Goal: Task Accomplishment & Management: Manage account settings

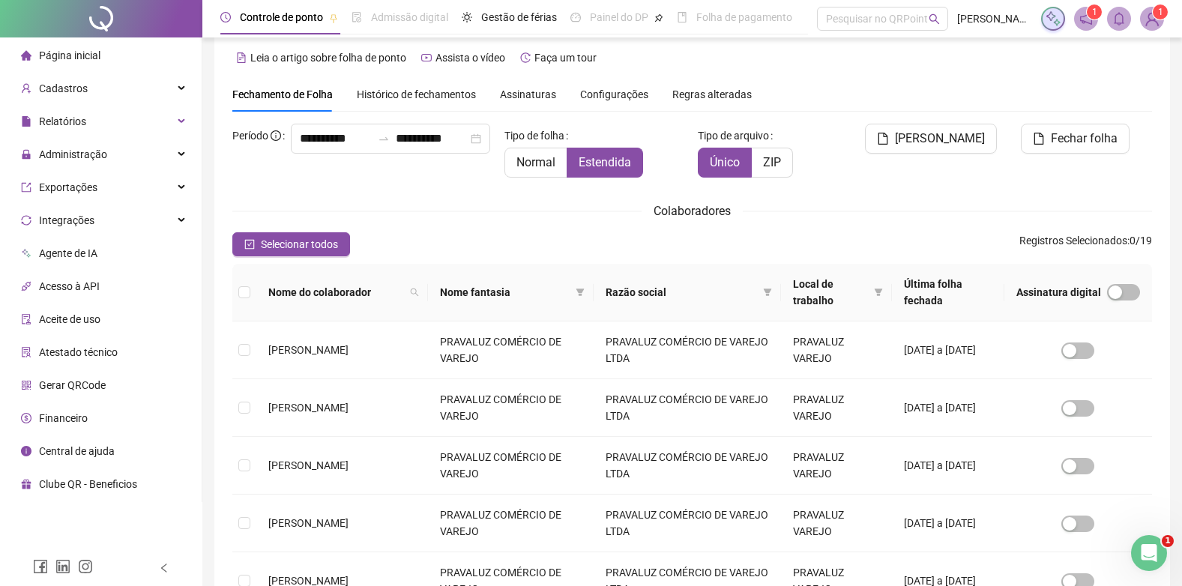
click at [52, 388] on span "Gerar QRCode" at bounding box center [72, 385] width 67 height 12
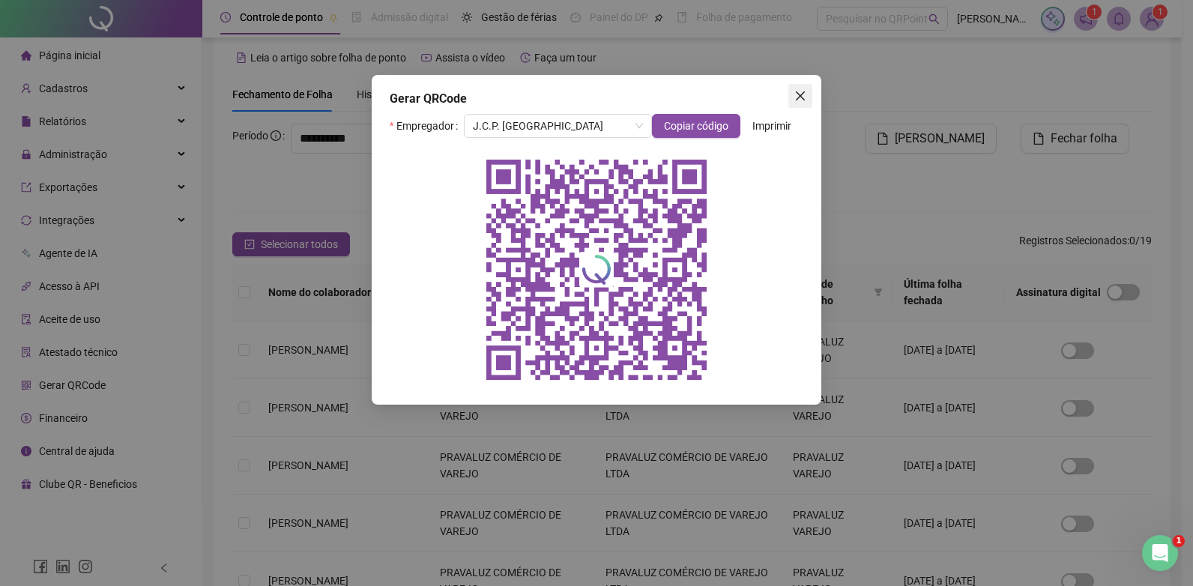
click at [804, 92] on icon "close" at bounding box center [800, 95] width 9 height 9
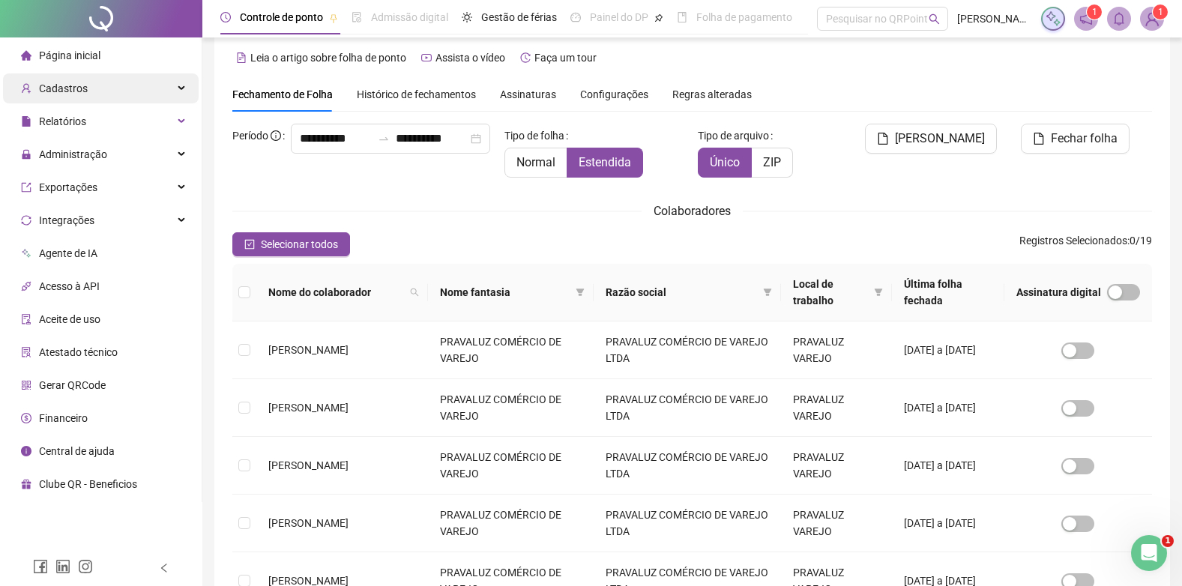
click at [75, 88] on span "Cadastros" at bounding box center [63, 88] width 49 height 12
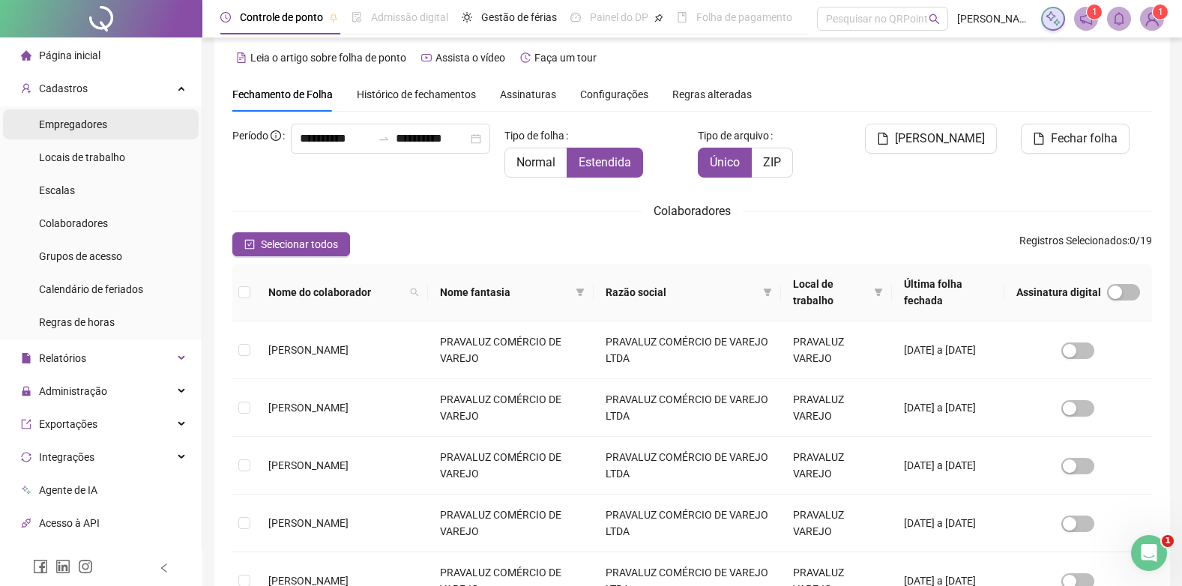
click at [75, 114] on div "Empregadores" at bounding box center [73, 124] width 68 height 30
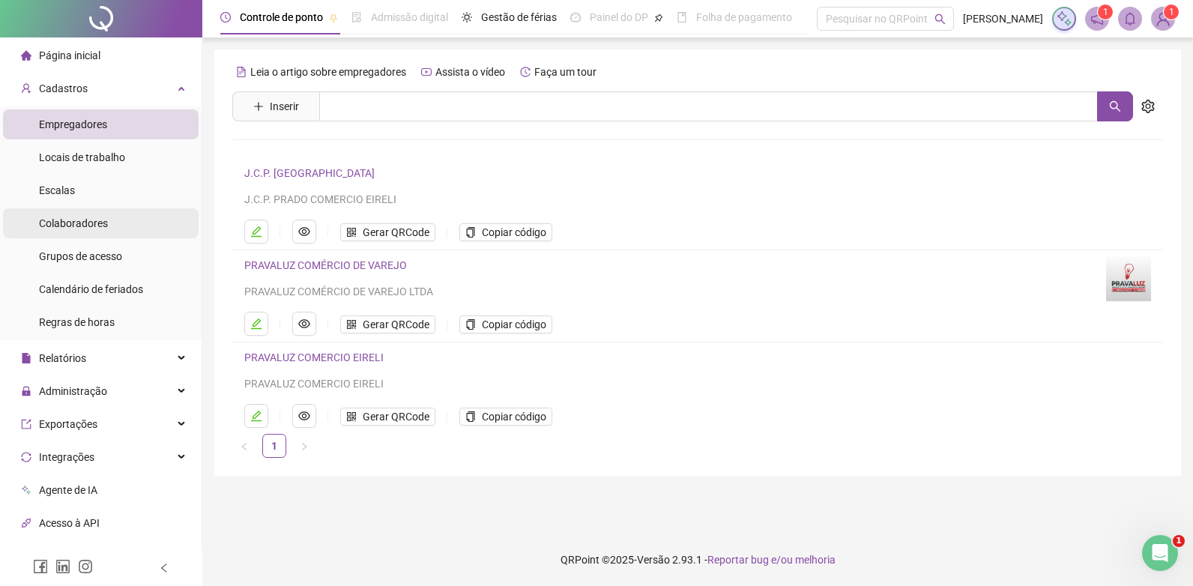
click at [79, 217] on span "Colaboradores" at bounding box center [73, 223] width 69 height 12
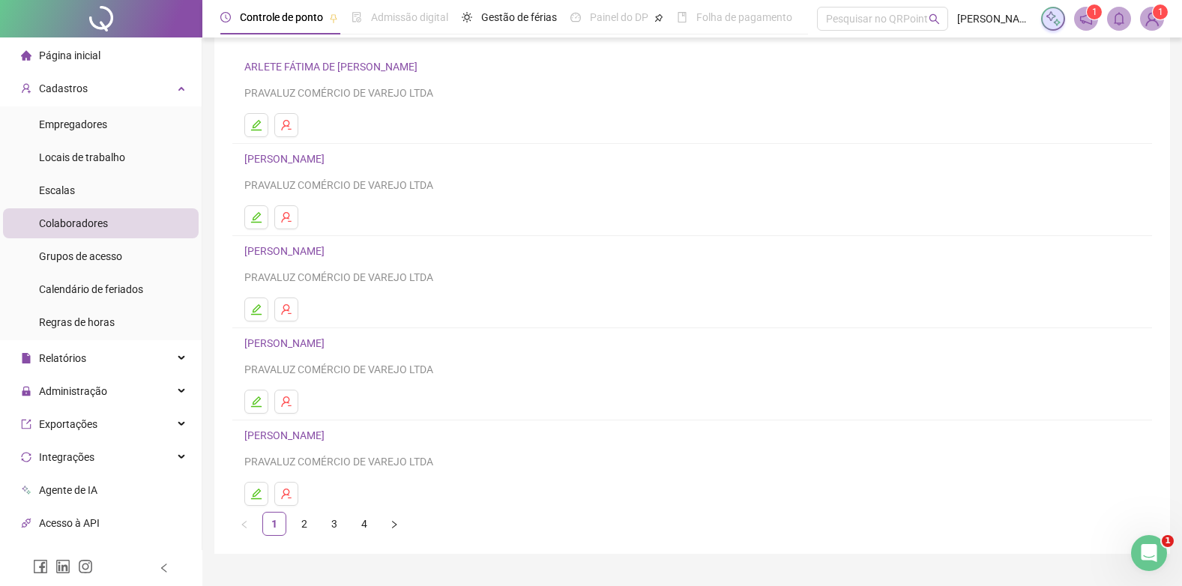
scroll to position [139, 0]
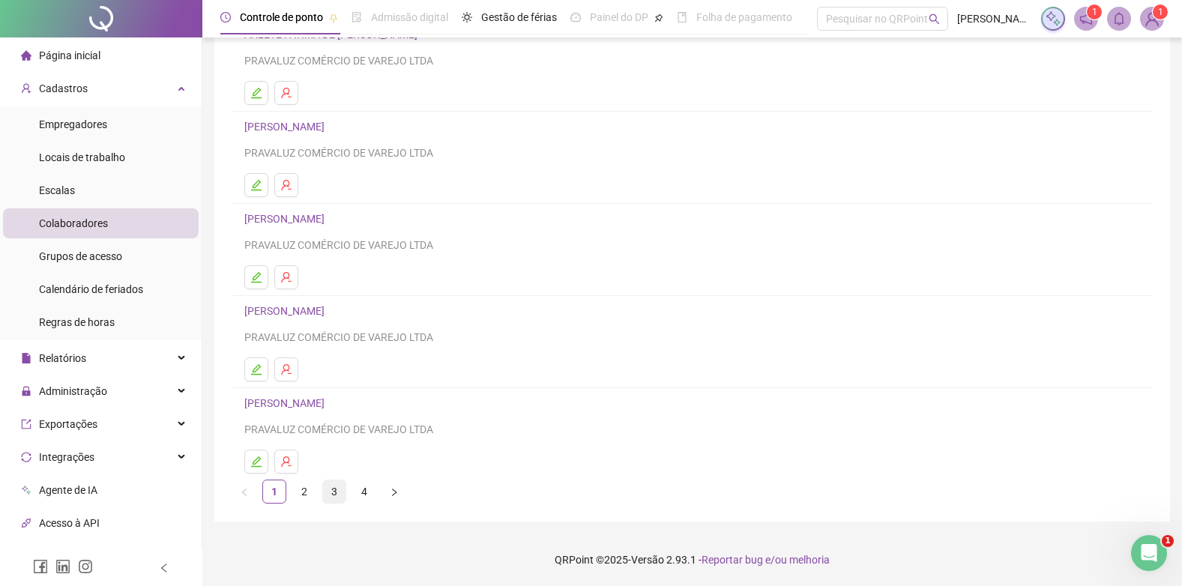
click at [332, 491] on link "3" at bounding box center [334, 491] width 22 height 22
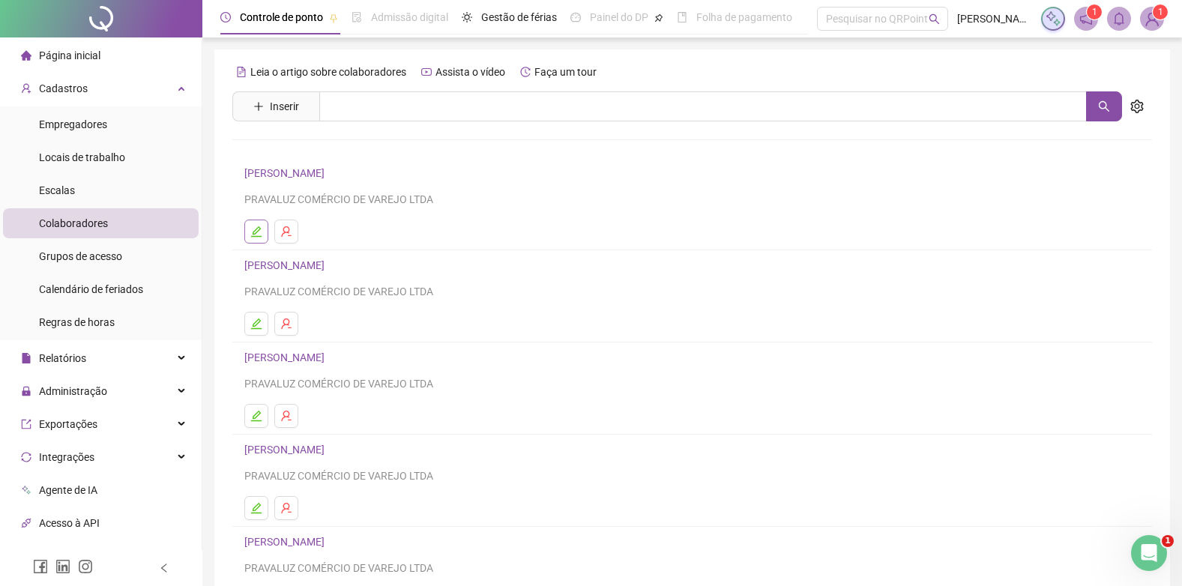
click at [253, 236] on icon "edit" at bounding box center [256, 231] width 10 height 10
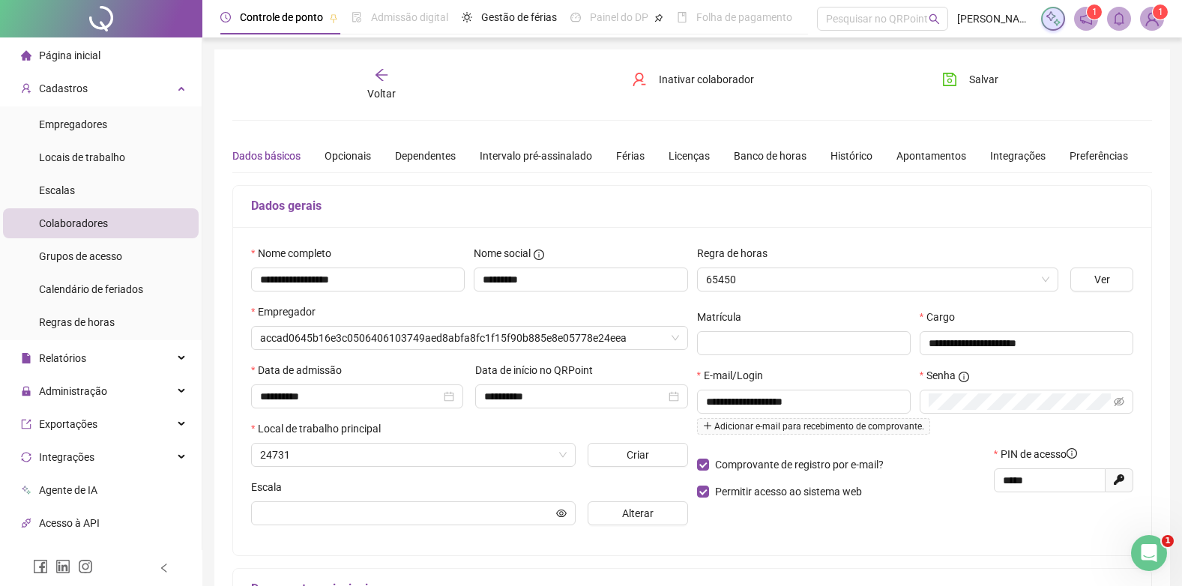
type input "**********"
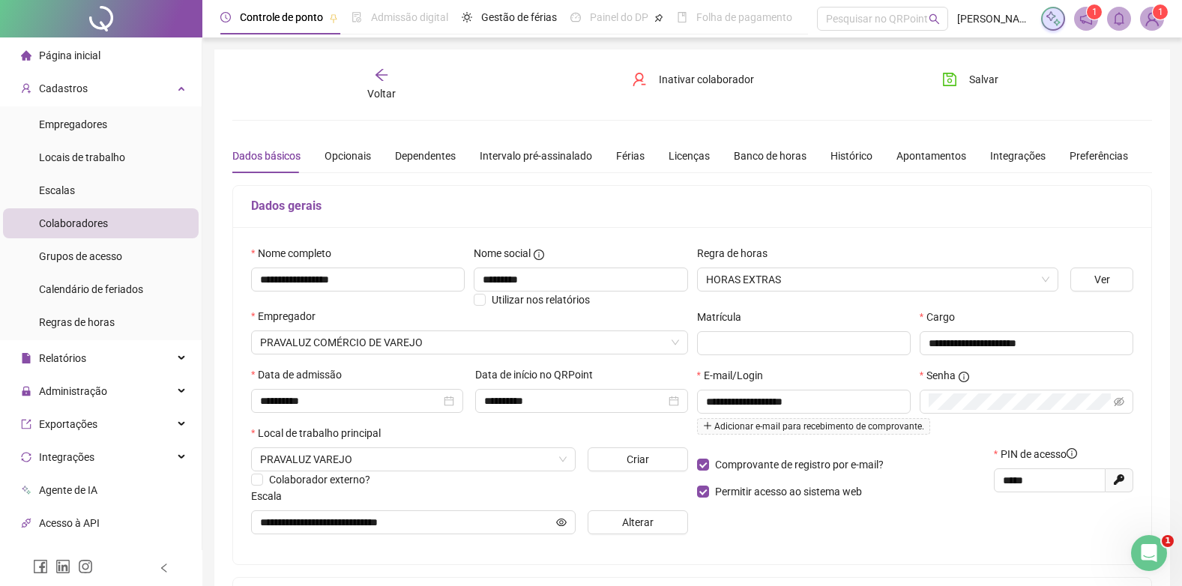
click at [84, 49] on span "Página inicial" at bounding box center [69, 55] width 61 height 12
